Goal: Information Seeking & Learning: Learn about a topic

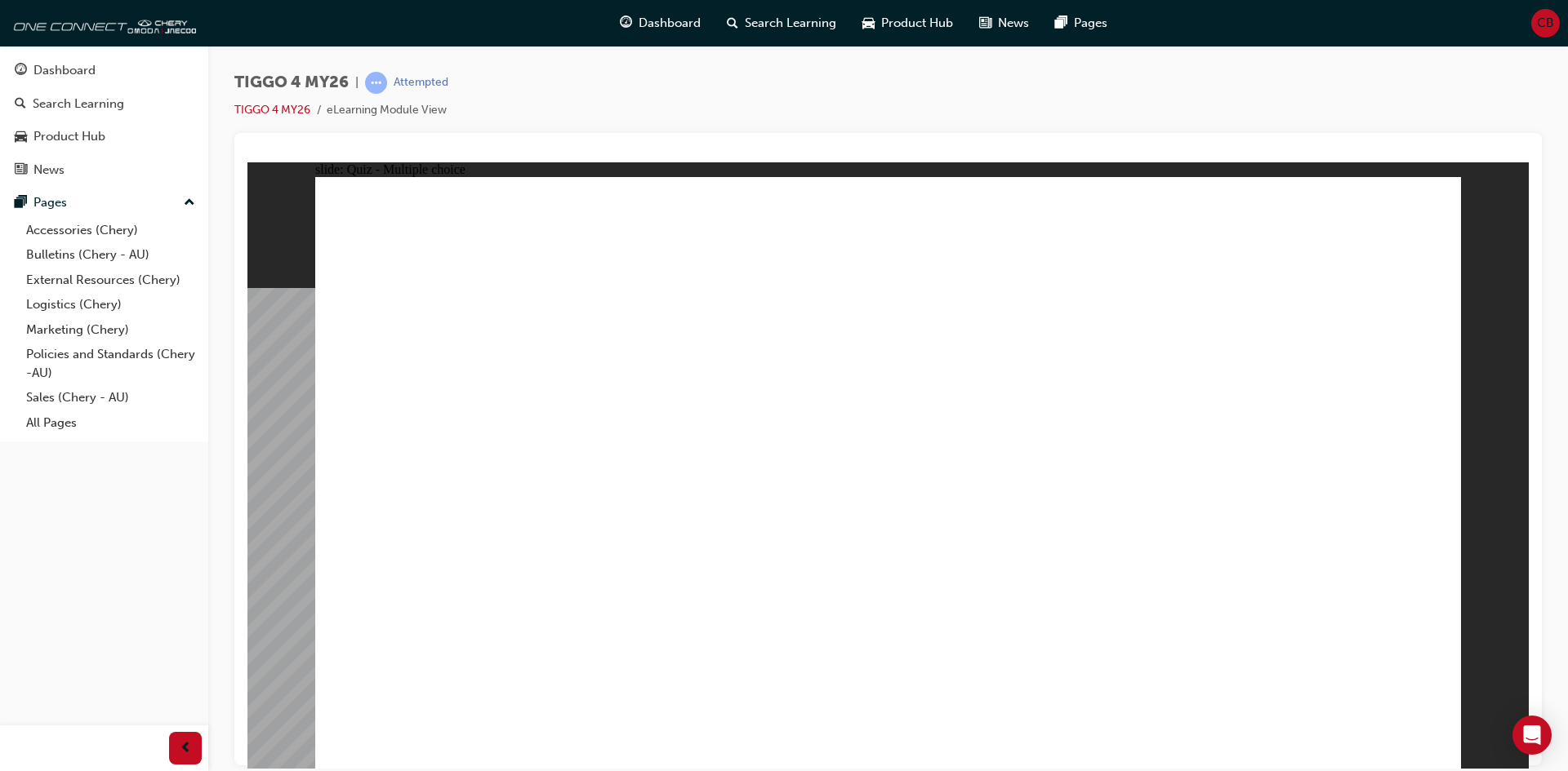
drag, startPoint x: 1074, startPoint y: 393, endPoint x: 405, endPoint y: 620, distance: 706.5
drag, startPoint x: 713, startPoint y: 372, endPoint x: 706, endPoint y: 616, distance: 244.1
drag, startPoint x: 908, startPoint y: 376, endPoint x: 889, endPoint y: 611, distance: 235.8
drag, startPoint x: 1318, startPoint y: 384, endPoint x: 1326, endPoint y: 596, distance: 212.2
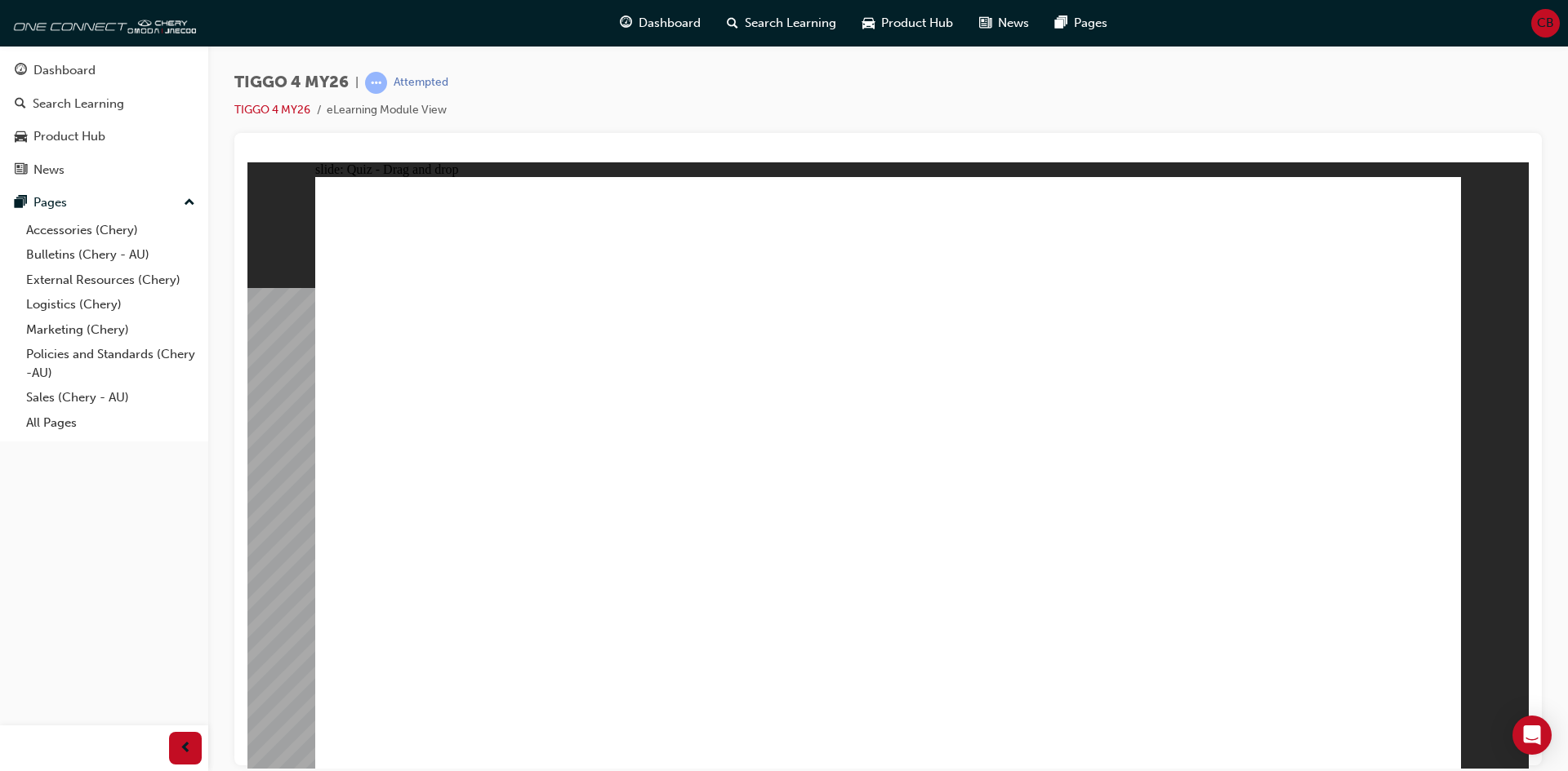
drag, startPoint x: 927, startPoint y: 606, endPoint x: 1150, endPoint y: 598, distance: 223.1
drag, startPoint x: 447, startPoint y: 362, endPoint x: 921, endPoint y: 592, distance: 526.9
drag, startPoint x: 1354, startPoint y: 683, endPoint x: 1337, endPoint y: 670, distance: 21.4
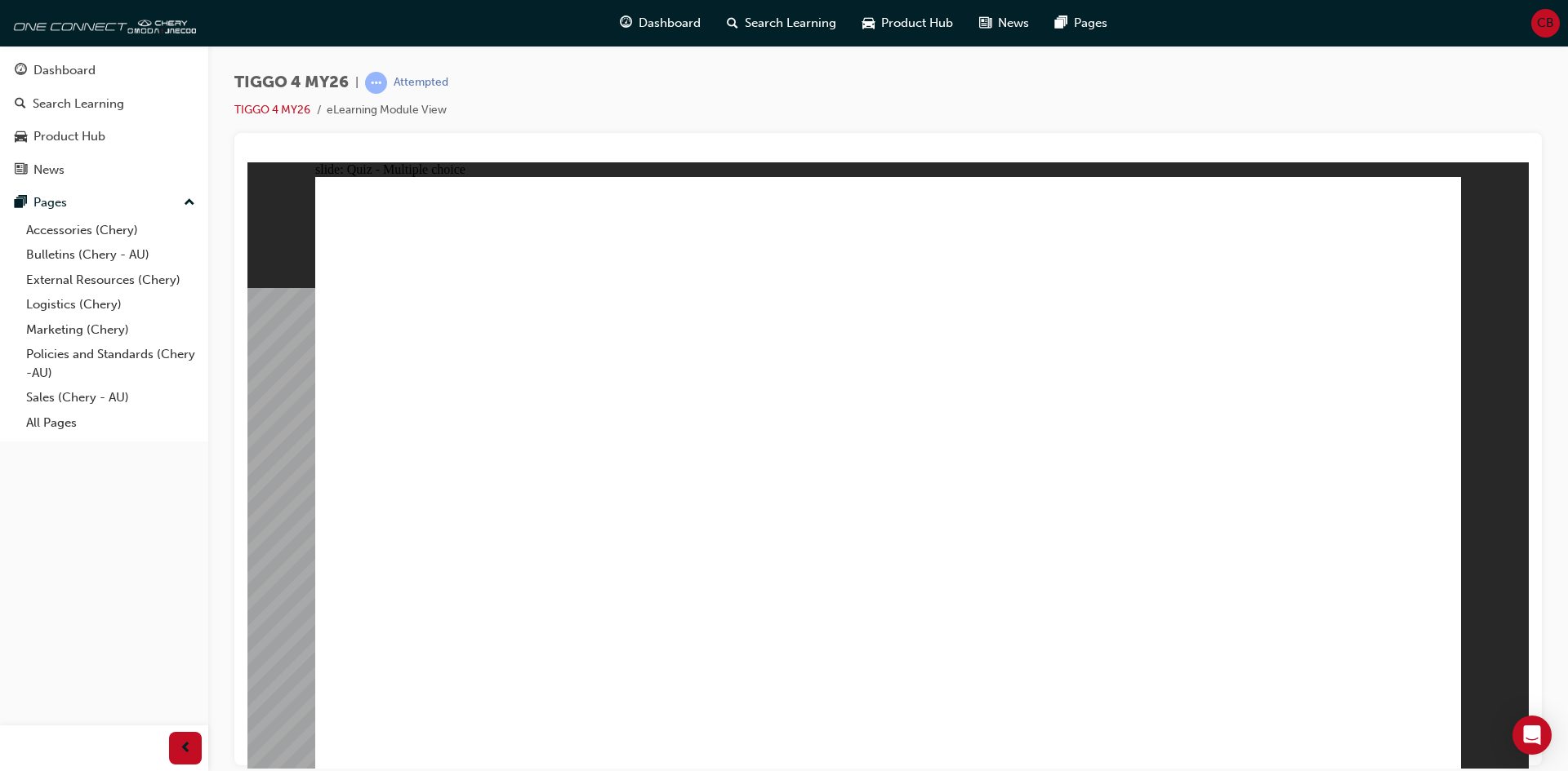
radio input "true"
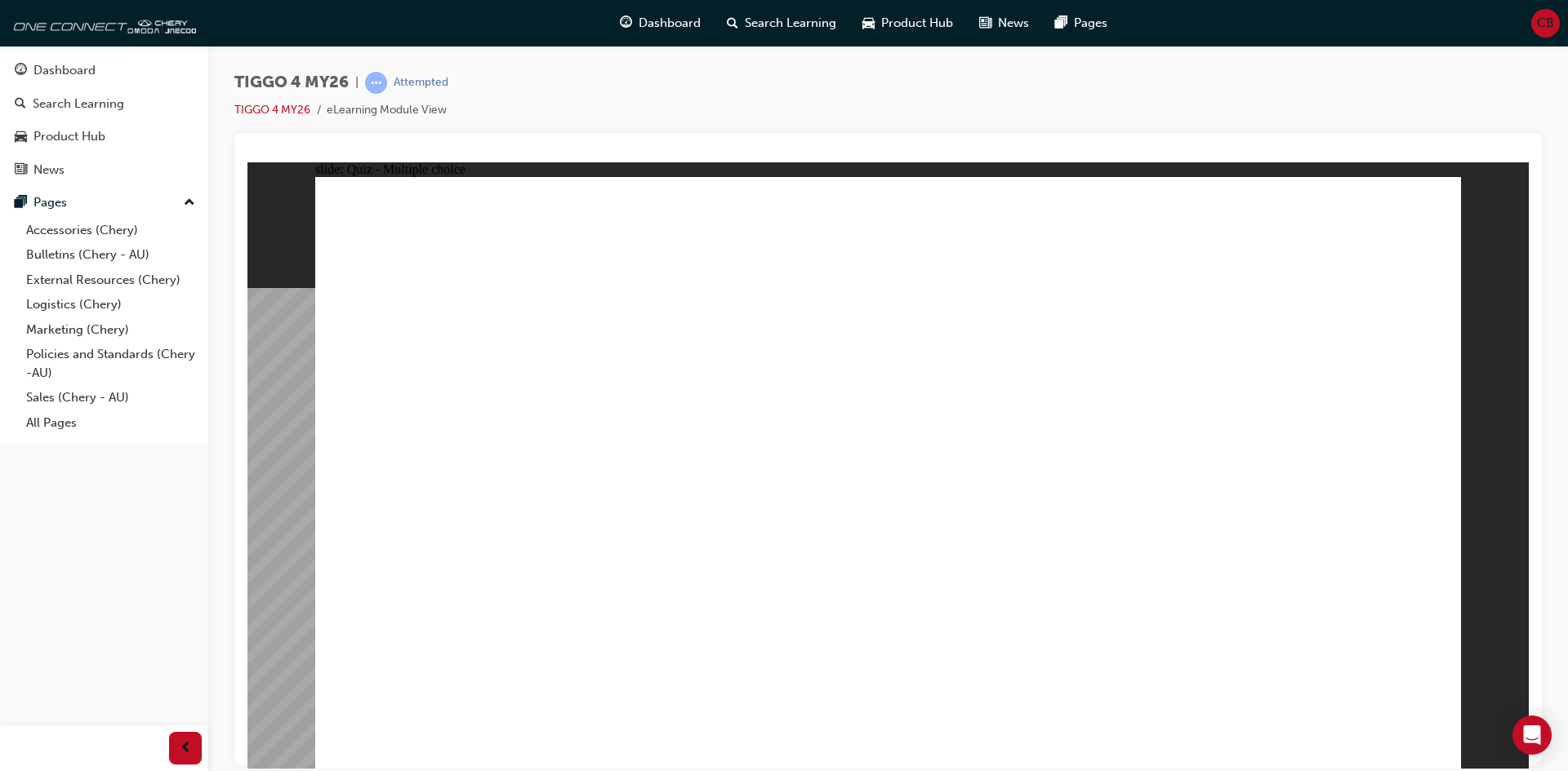
drag, startPoint x: 504, startPoint y: 411, endPoint x: 1298, endPoint y: 348, distance: 796.5
drag, startPoint x: 865, startPoint y: 420, endPoint x: 1284, endPoint y: 358, distance: 423.6
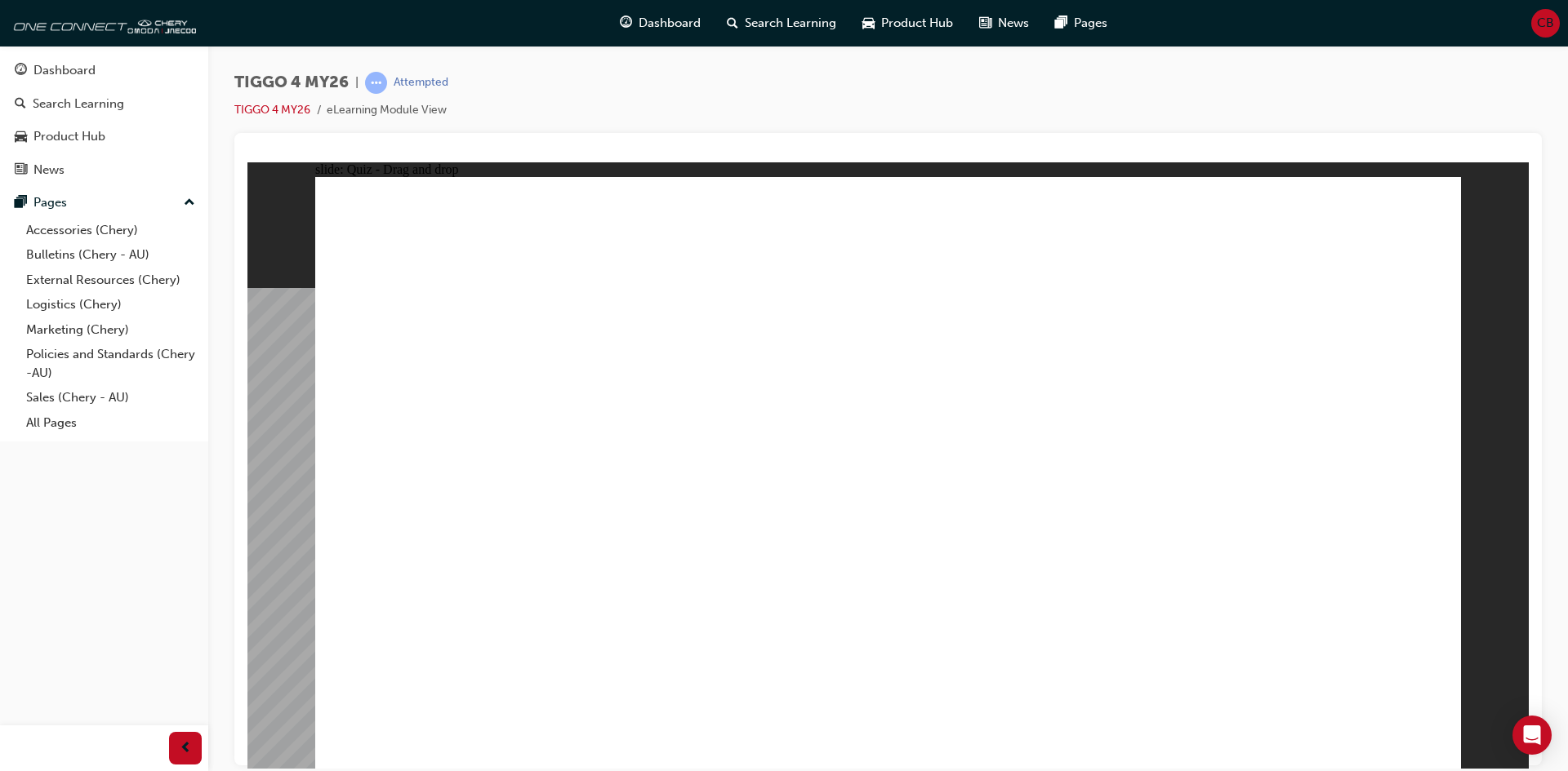
drag, startPoint x: 682, startPoint y: 555, endPoint x: 1266, endPoint y: 428, distance: 597.6
drag, startPoint x: 457, startPoint y: 476, endPoint x: 1264, endPoint y: 476, distance: 807.0
drag, startPoint x: 483, startPoint y: 605, endPoint x: 1292, endPoint y: 511, distance: 814.4
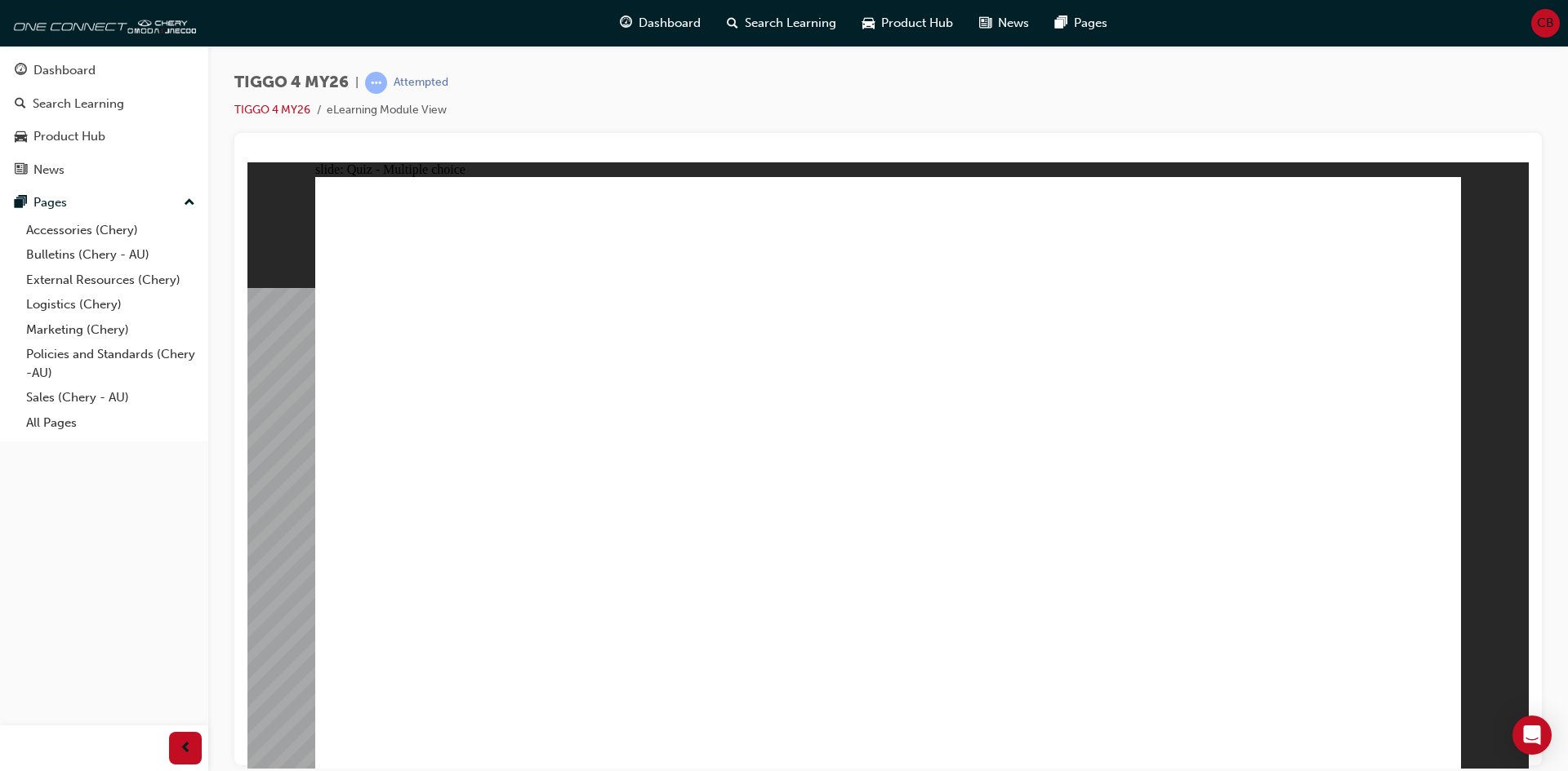
radio input "true"
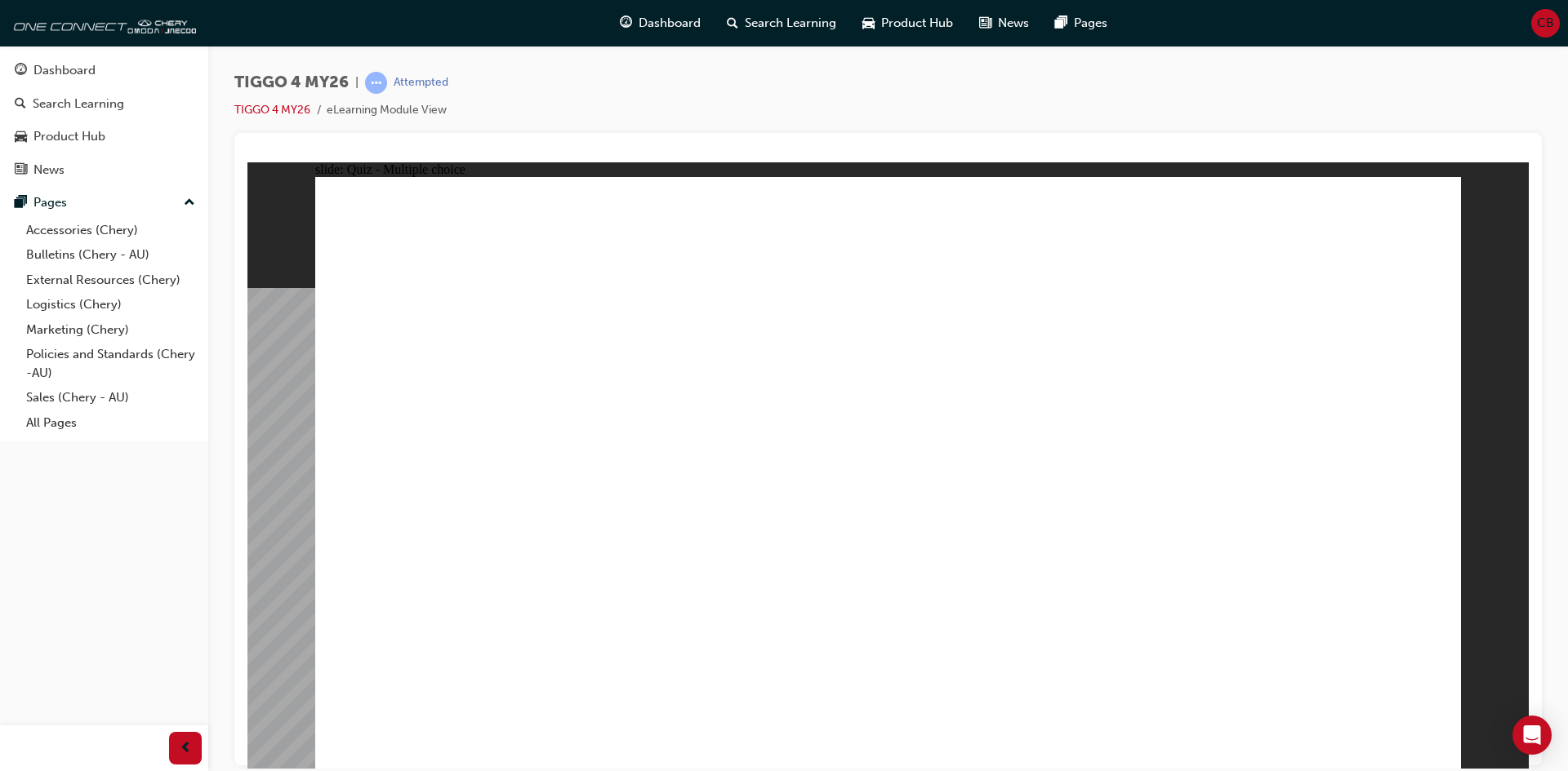
radio input "true"
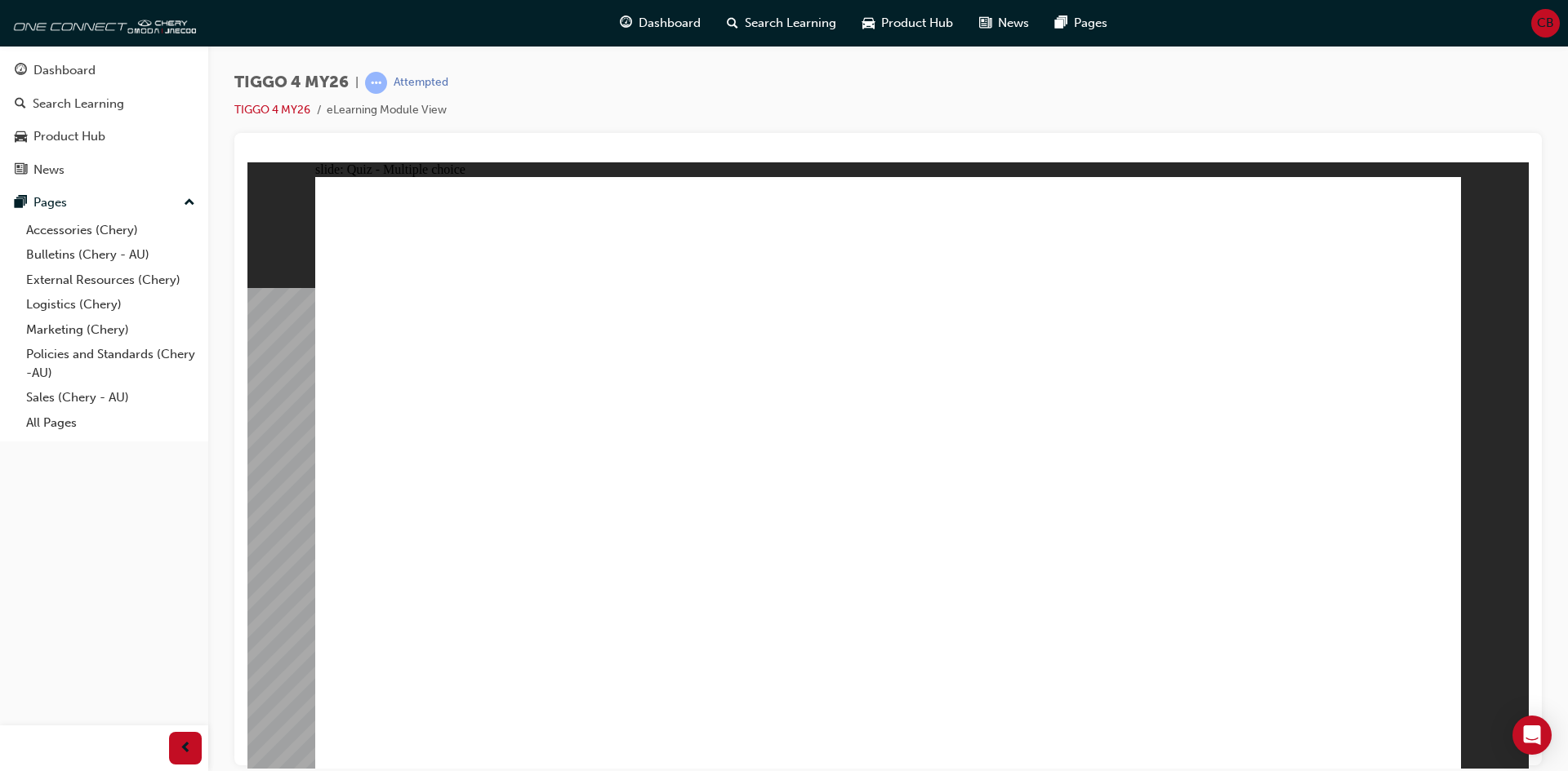
radio input "true"
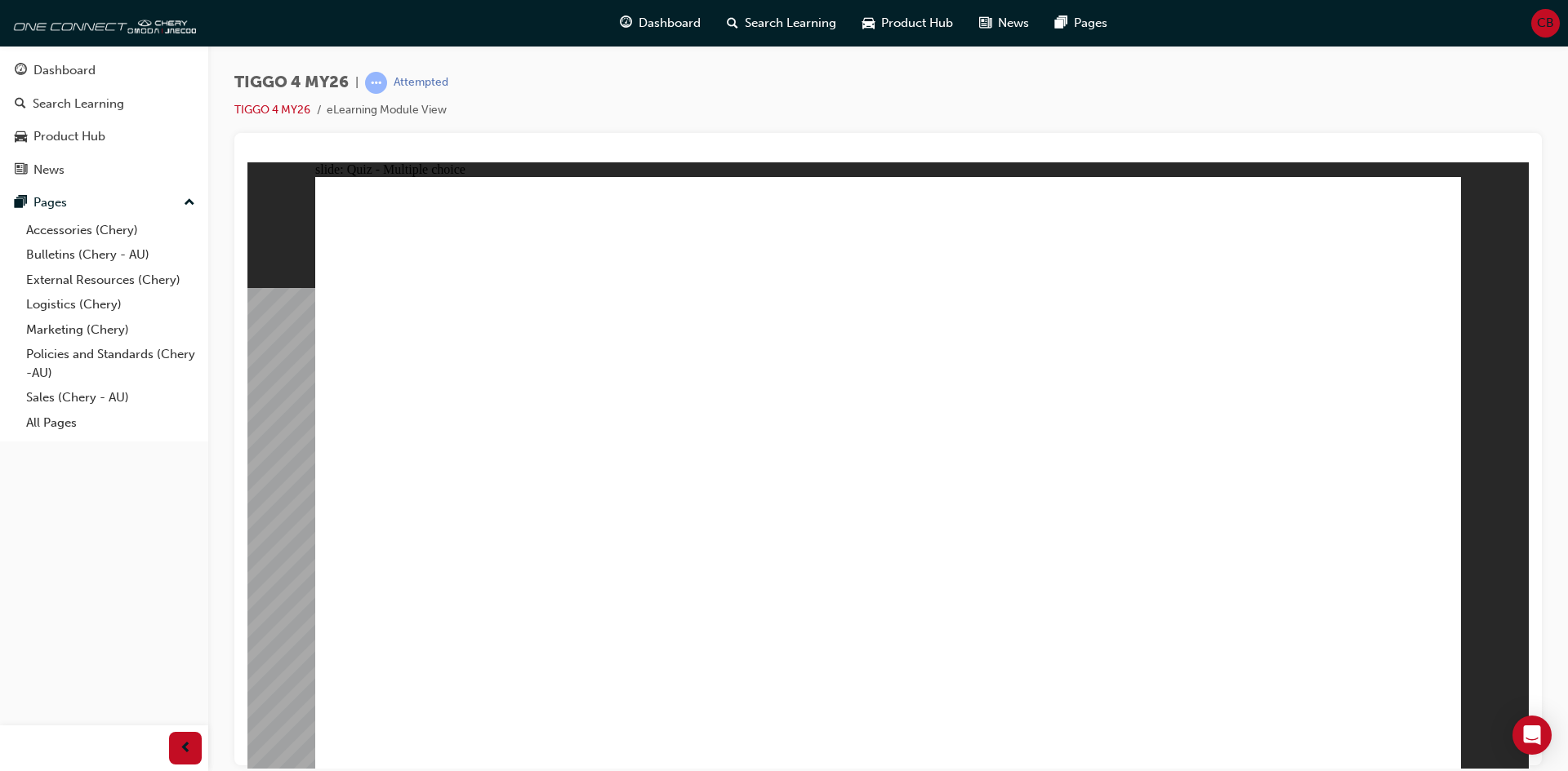
radio input "true"
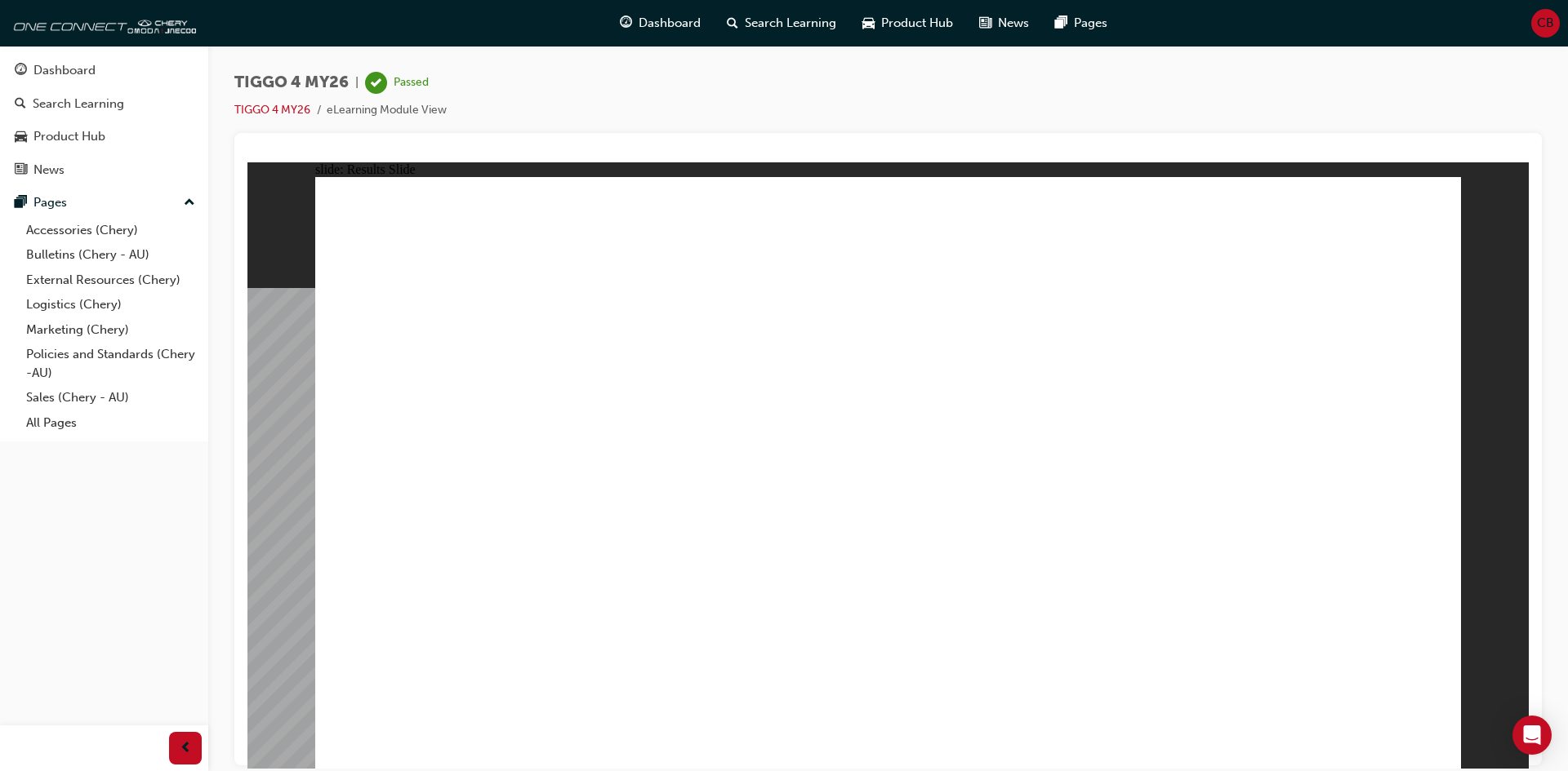
click at [649, 39] on div "Dashboard" at bounding box center [660, 23] width 107 height 33
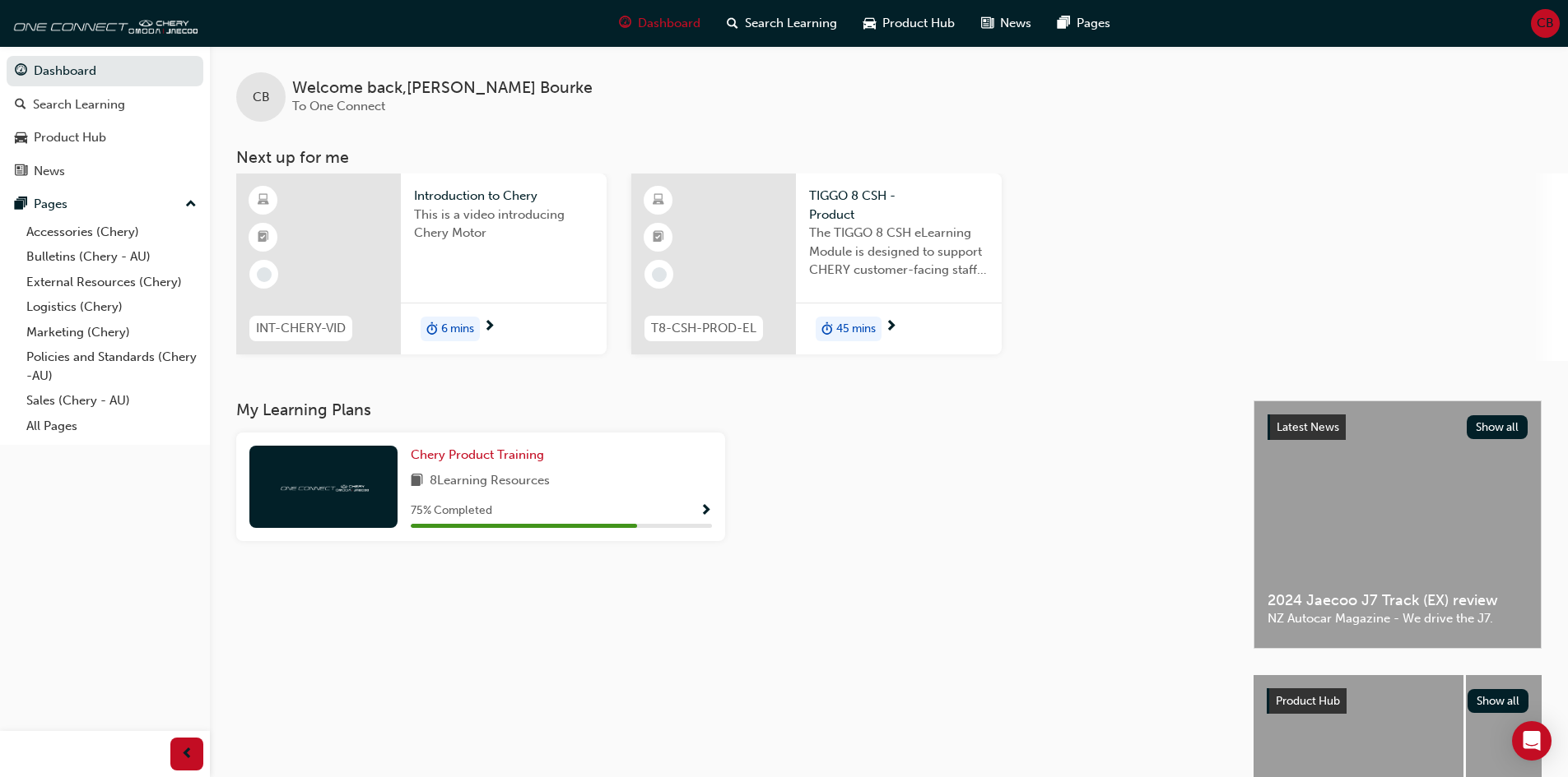
click at [874, 336] on span "45 mins" at bounding box center [855, 329] width 39 height 19
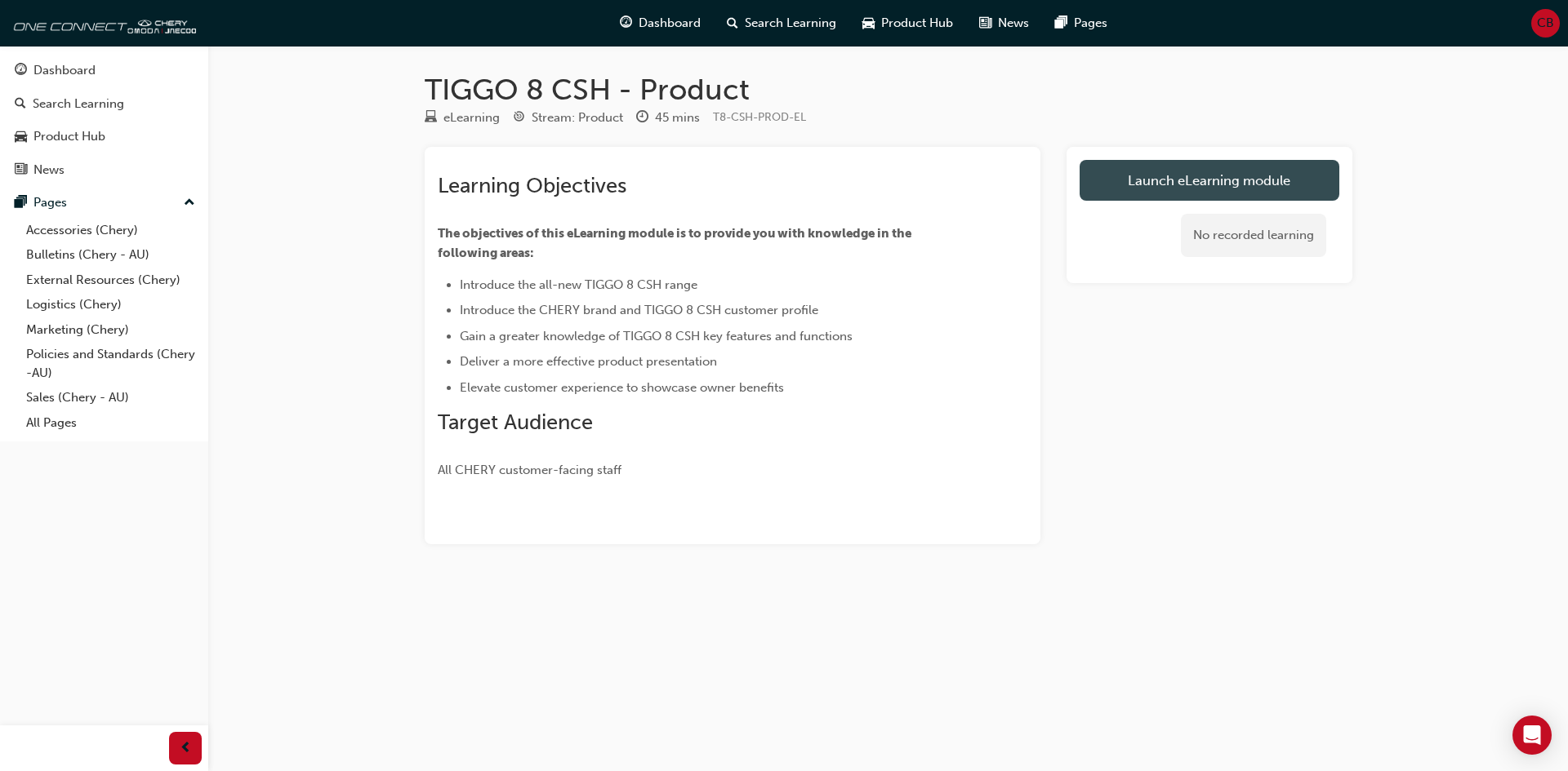
click at [1207, 169] on link "Launch eLearning module" at bounding box center [1209, 180] width 259 height 41
